Goal: Task Accomplishment & Management: Complete application form

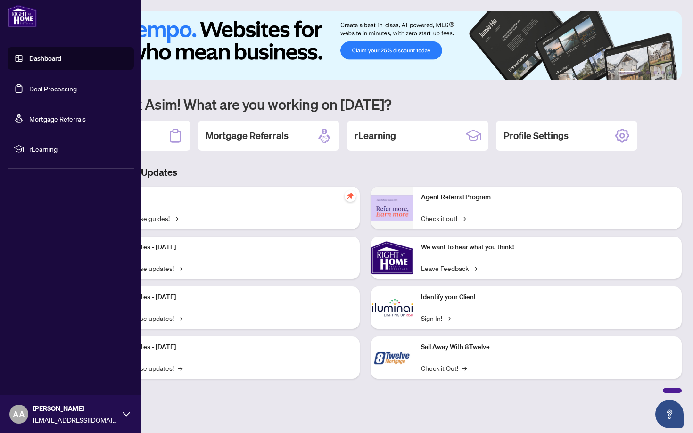
click at [32, 88] on link "Deal Processing" at bounding box center [53, 88] width 48 height 8
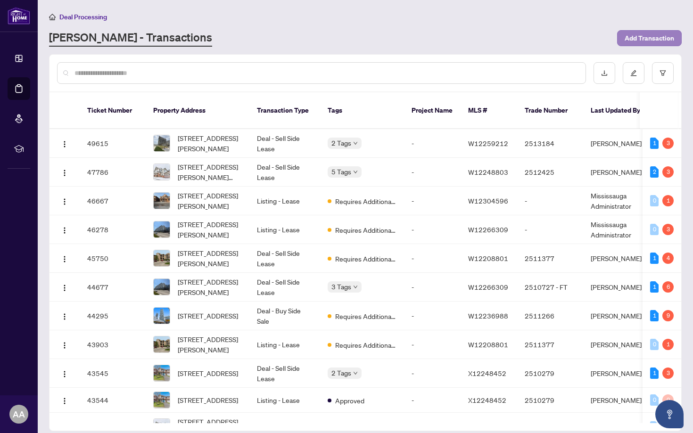
click at [651, 37] on span "Add Transaction" at bounding box center [650, 38] width 50 height 15
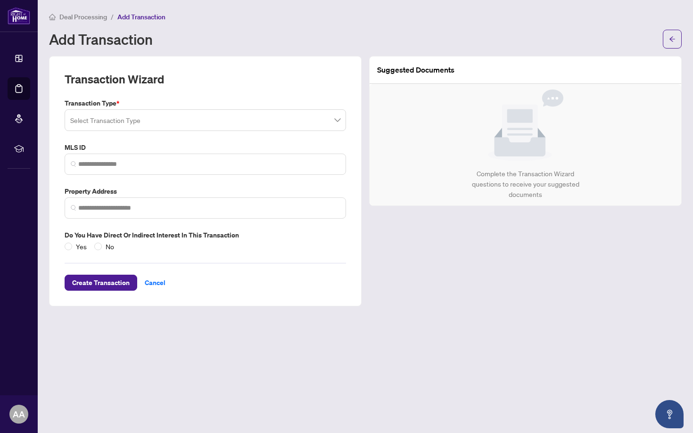
click at [170, 119] on input "search" at bounding box center [201, 121] width 262 height 21
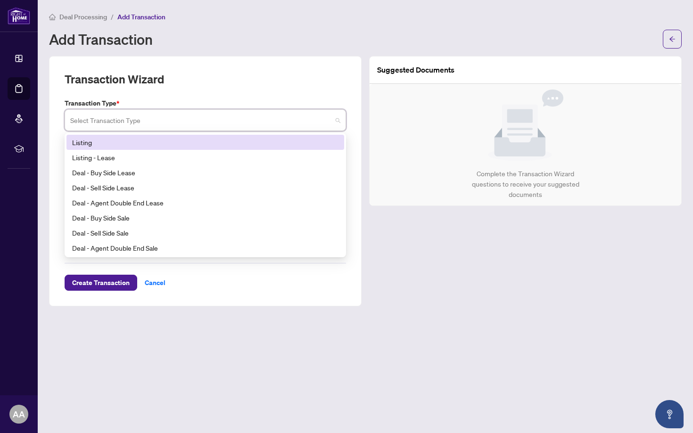
click at [138, 145] on div "Listing" at bounding box center [205, 142] width 266 height 10
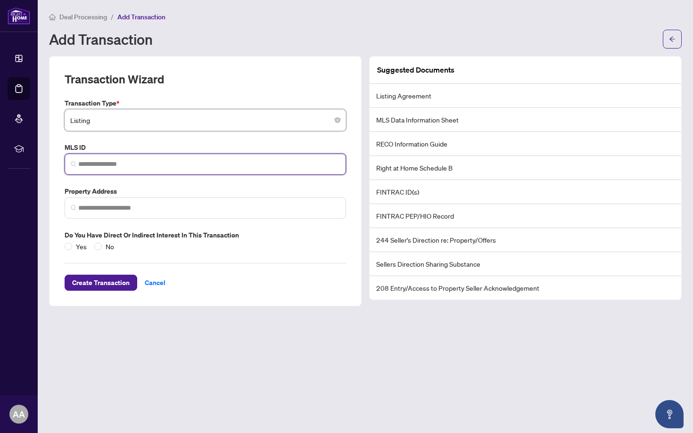
click at [132, 165] on input "search" at bounding box center [209, 164] width 262 height 10
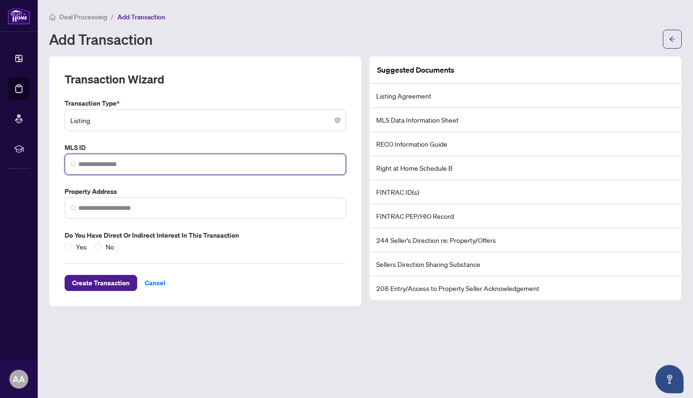
paste input "*********"
type input "*********"
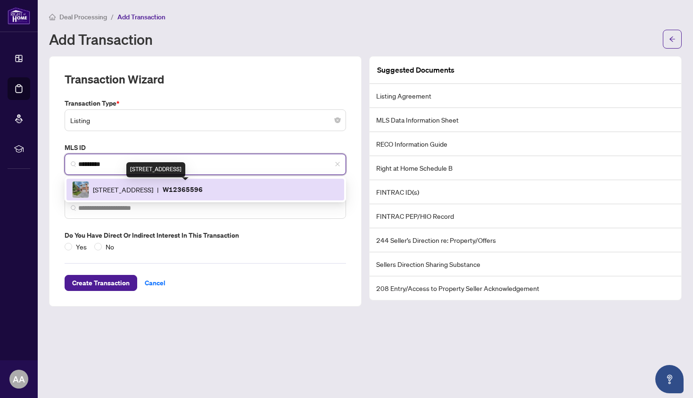
click at [139, 184] on span "5030 Heatherleigh Ave, Mississauga, Ontario L5V 2G7, Canada" at bounding box center [123, 189] width 60 height 10
type input "**********"
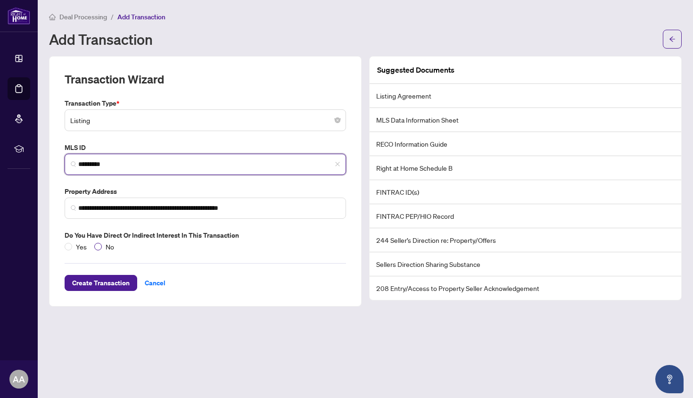
type input "*********"
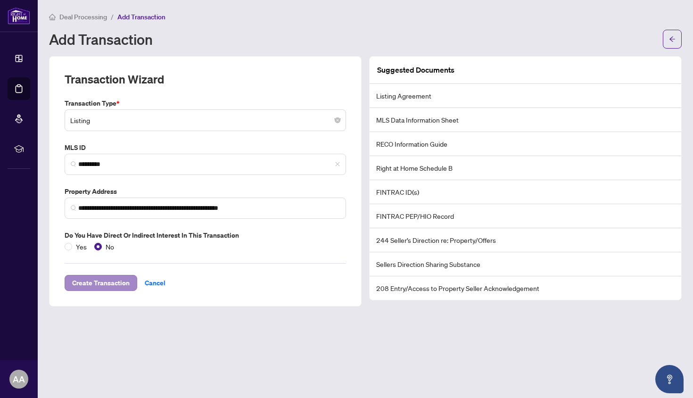
click at [104, 281] on span "Create Transaction" at bounding box center [101, 282] width 58 height 15
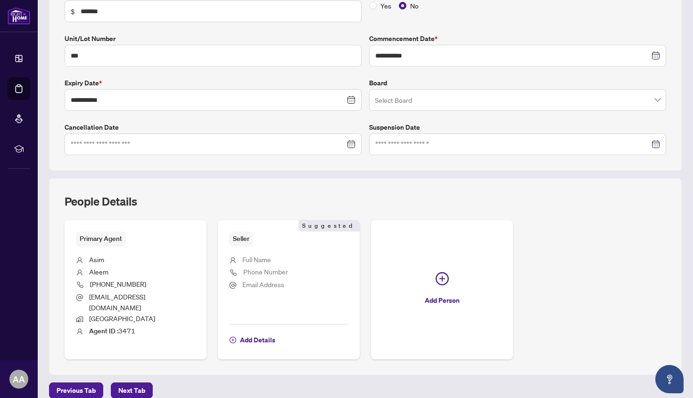
scroll to position [182, 0]
click at [137, 383] on span "Next Tab" at bounding box center [131, 390] width 27 height 15
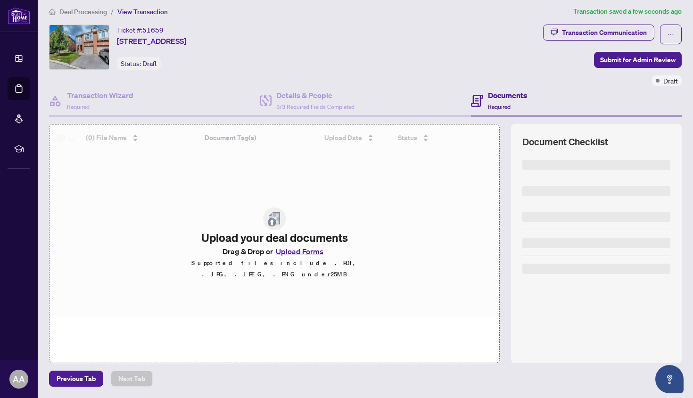
scroll to position [5, 0]
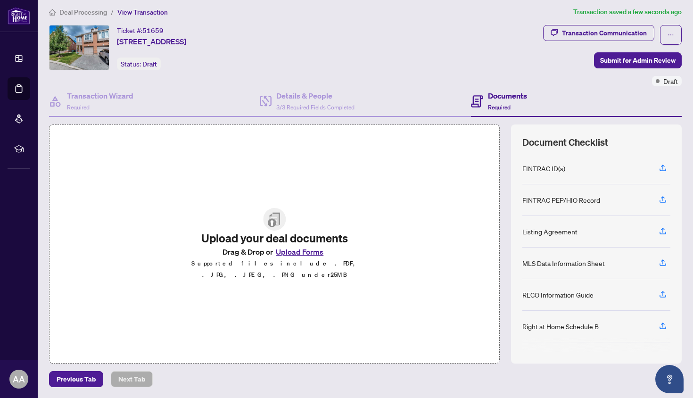
click at [301, 256] on button "Upload Forms" at bounding box center [299, 252] width 53 height 12
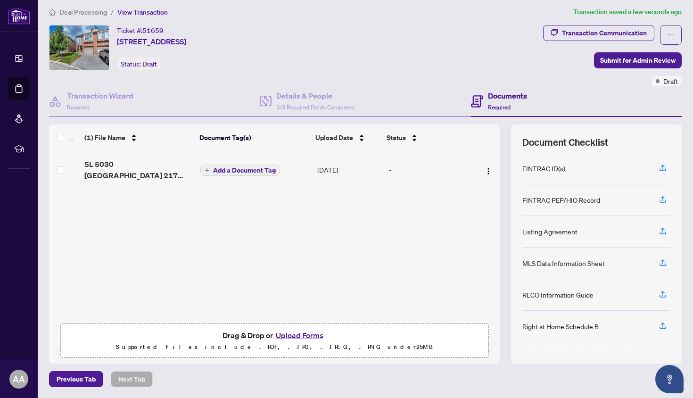
scroll to position [0, 0]
click at [656, 61] on span "Submit for Admin Review" at bounding box center [637, 60] width 75 height 15
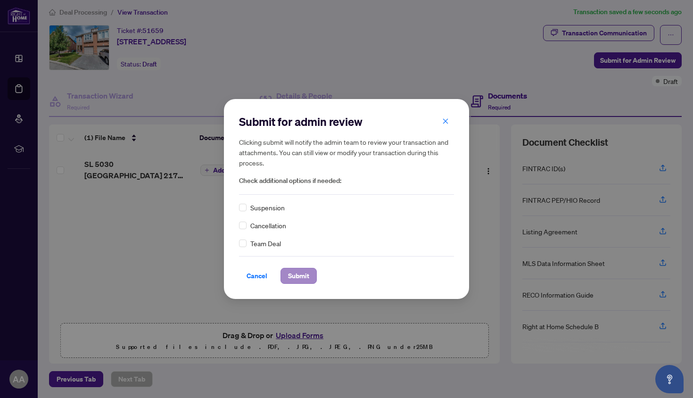
click at [294, 274] on span "Submit" at bounding box center [298, 275] width 21 height 15
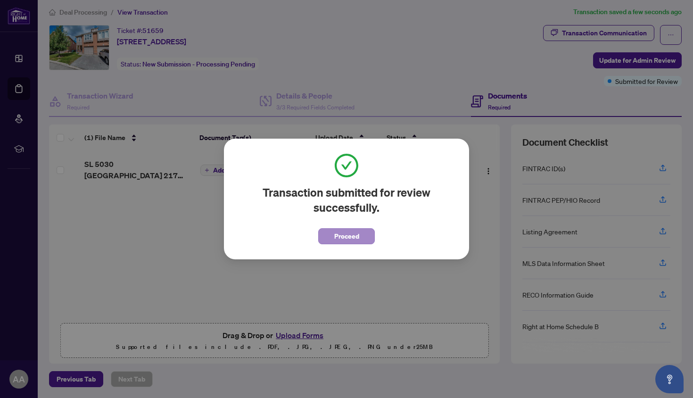
click at [341, 239] on span "Proceed" at bounding box center [346, 236] width 25 height 15
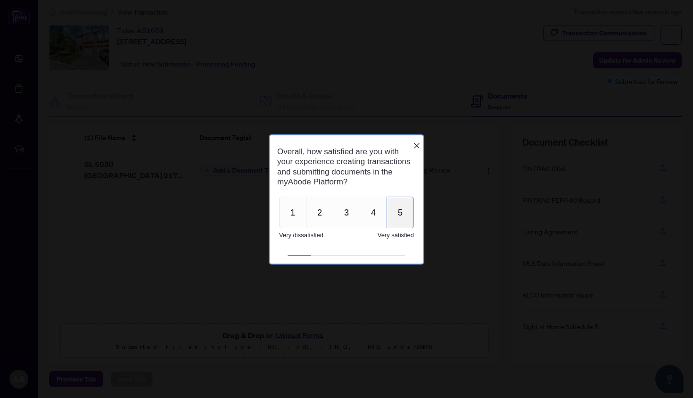
click at [403, 220] on button "5" at bounding box center [400, 212] width 27 height 32
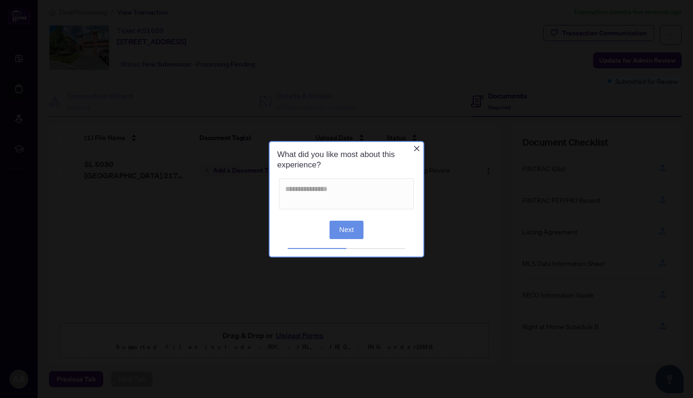
click at [416, 152] on icon "Close button" at bounding box center [417, 148] width 8 height 8
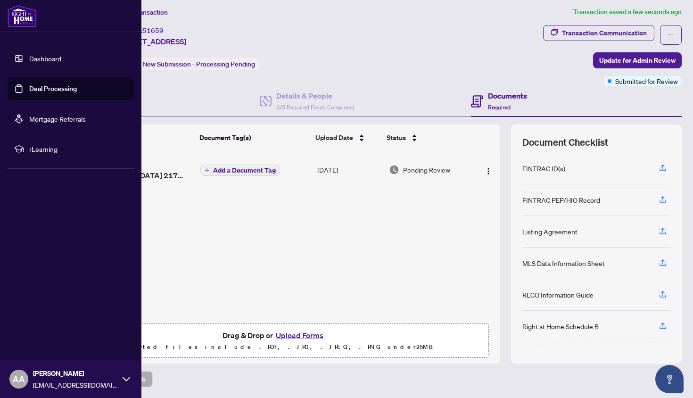
click at [29, 90] on link "Deal Processing" at bounding box center [53, 88] width 48 height 8
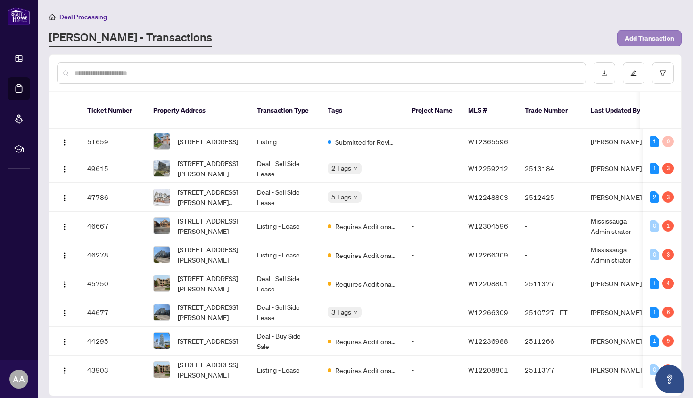
click at [662, 40] on span "Add Transaction" at bounding box center [650, 38] width 50 height 15
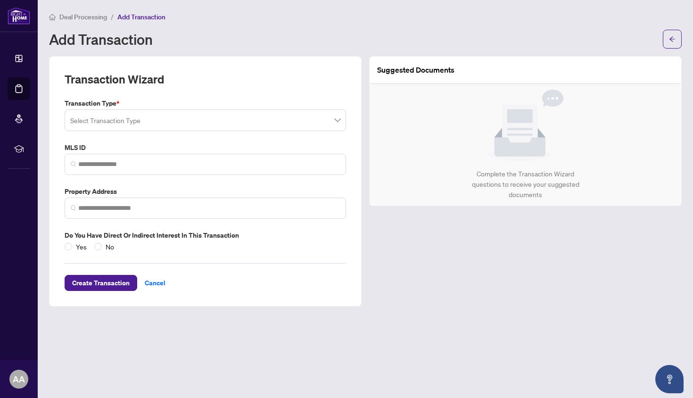
click at [142, 123] on input "search" at bounding box center [201, 121] width 262 height 21
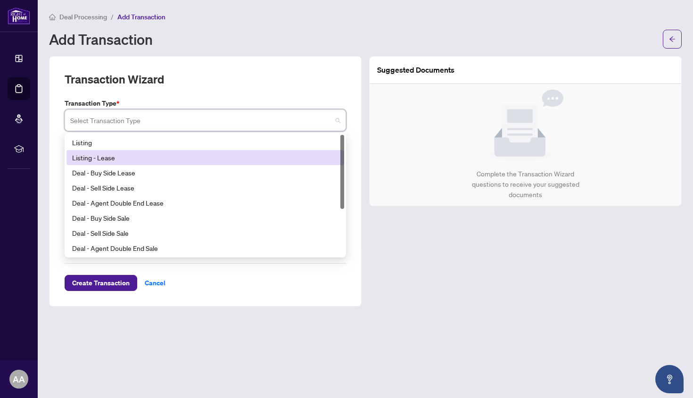
click at [108, 160] on div "Listing - Lease" at bounding box center [205, 157] width 266 height 10
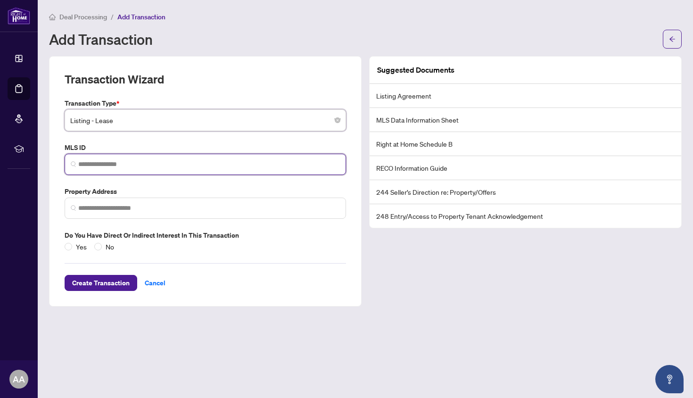
click at [115, 160] on input "search" at bounding box center [209, 164] width 262 height 10
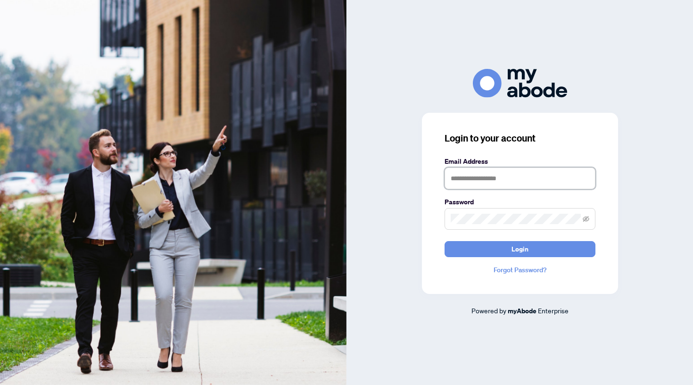
type input "**********"
click at [471, 249] on button "Login" at bounding box center [520, 249] width 151 height 16
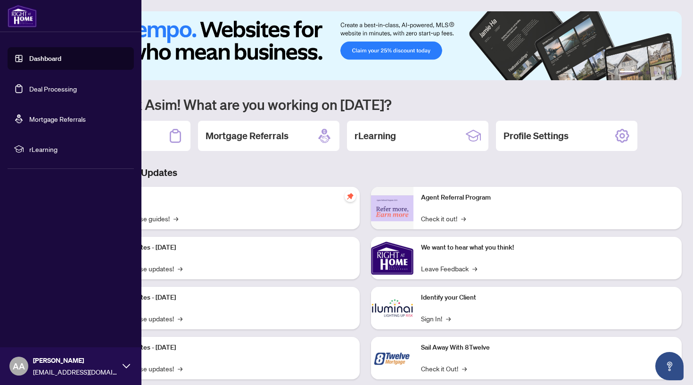
click at [43, 88] on link "Deal Processing" at bounding box center [53, 88] width 48 height 8
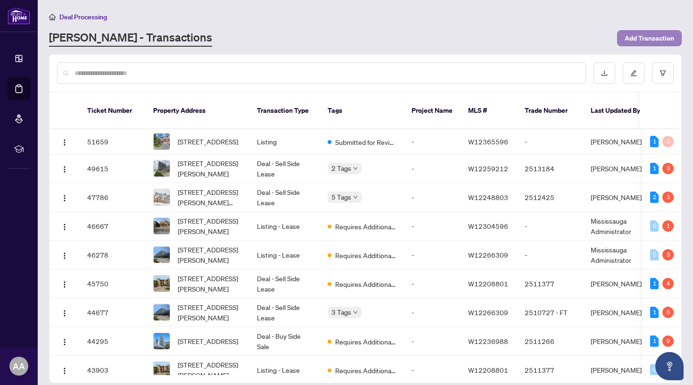
click at [646, 38] on span "Add Transaction" at bounding box center [650, 38] width 50 height 15
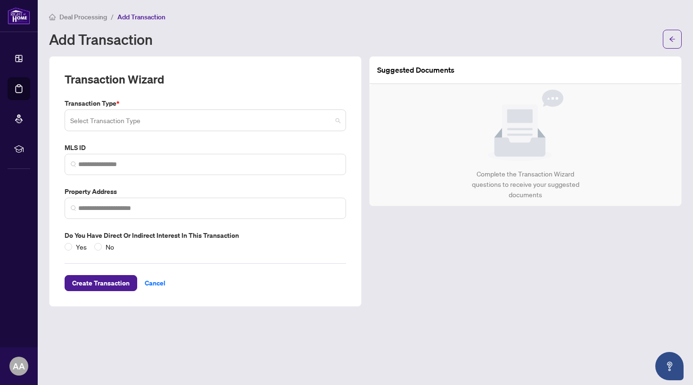
click at [190, 120] on input "search" at bounding box center [201, 121] width 262 height 21
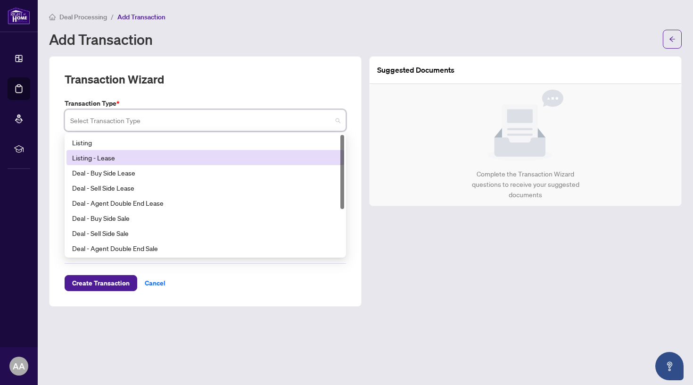
click at [152, 161] on div "Listing - Lease" at bounding box center [205, 157] width 266 height 10
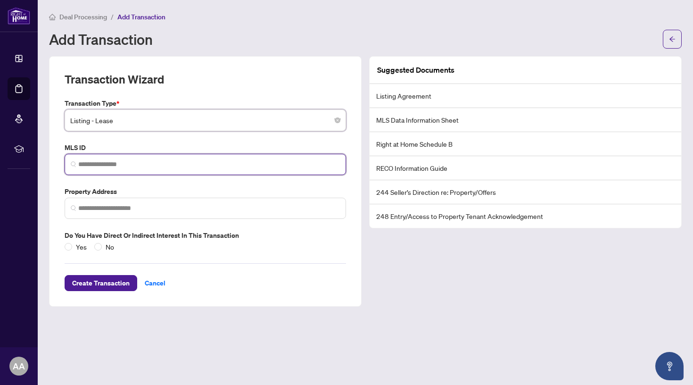
click at [128, 165] on input "search" at bounding box center [209, 164] width 262 height 10
paste input "*********"
type input "*********"
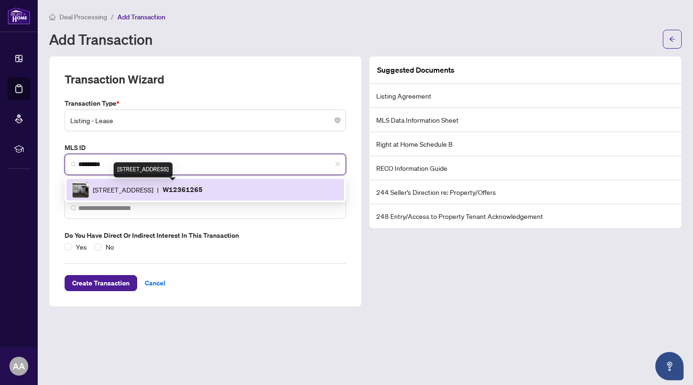
click at [153, 184] on span "[STREET_ADDRESS]" at bounding box center [123, 189] width 60 height 10
type input "**********"
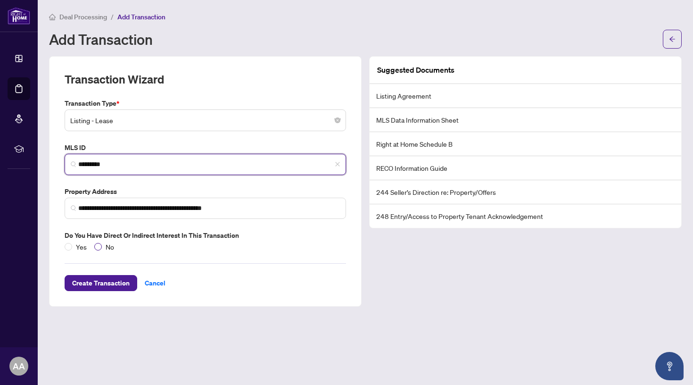
type input "*********"
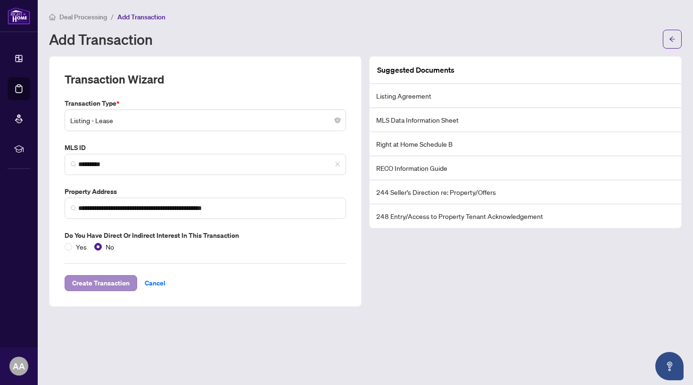
click at [111, 285] on span "Create Transaction" at bounding box center [101, 282] width 58 height 15
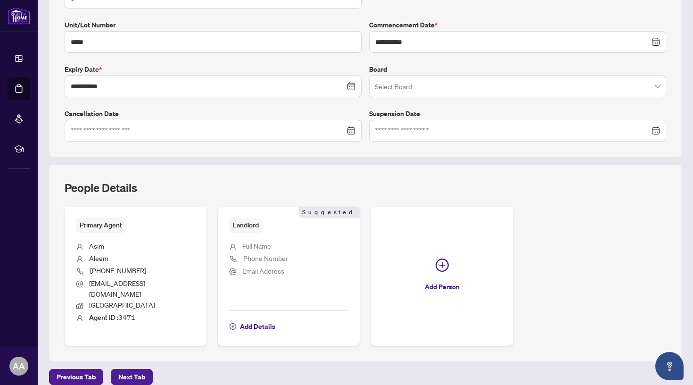
scroll to position [195, 0]
click at [140, 370] on span "Next Tab" at bounding box center [131, 377] width 27 height 15
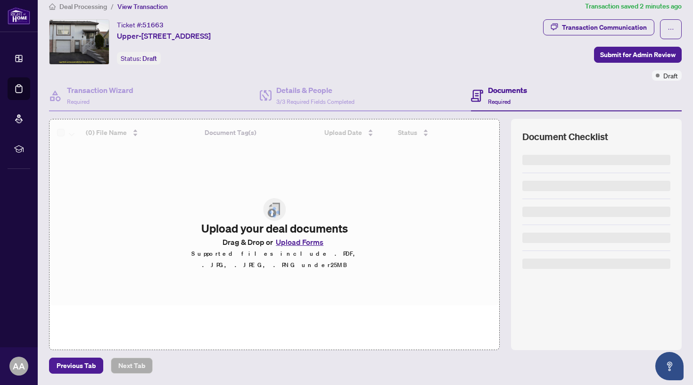
scroll to position [10, 0]
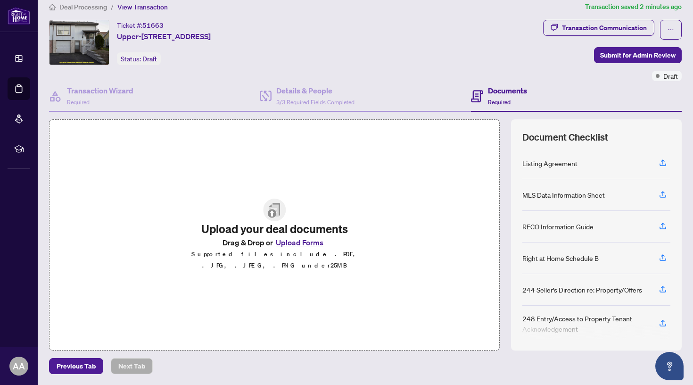
click at [296, 249] on button "Upload Forms" at bounding box center [299, 242] width 53 height 12
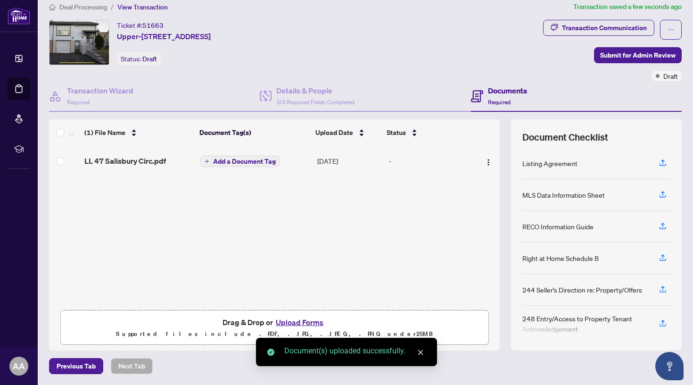
scroll to position [0, 0]
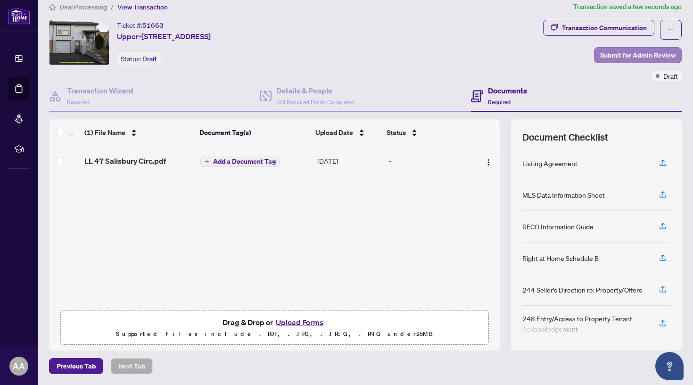
click at [649, 59] on span "Submit for Admin Review" at bounding box center [637, 55] width 75 height 15
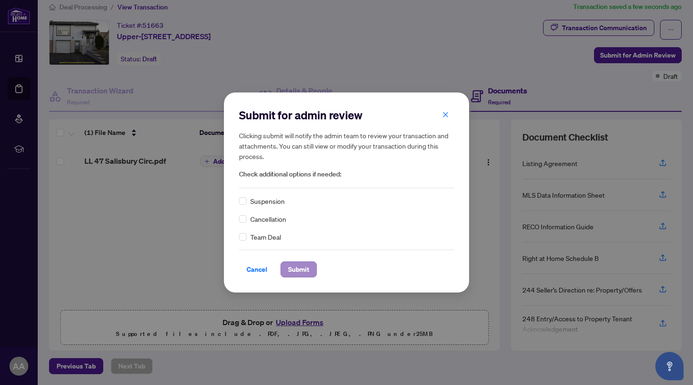
click at [305, 264] on span "Submit" at bounding box center [298, 269] width 21 height 15
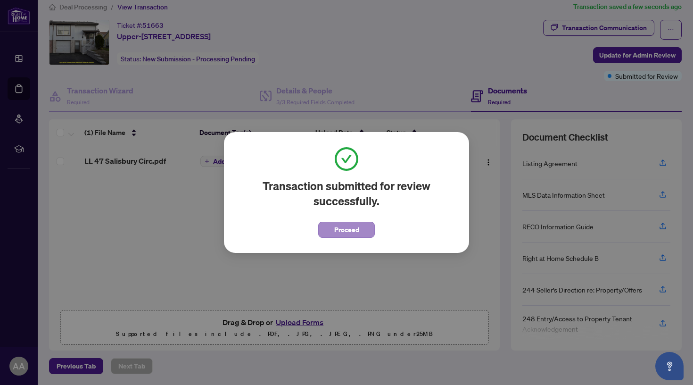
click at [349, 233] on span "Proceed" at bounding box center [346, 229] width 25 height 15
